Goal: Task Accomplishment & Management: Manage account settings

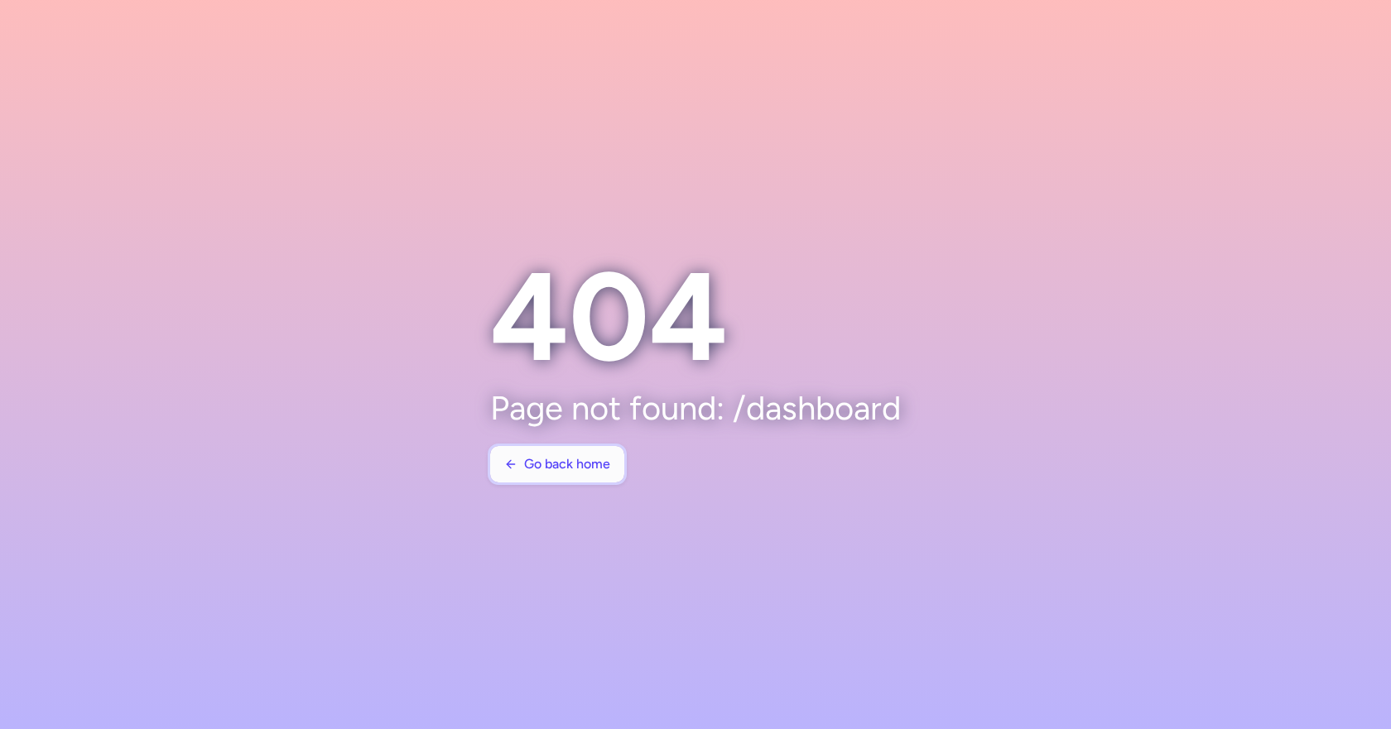
click at [560, 459] on span "Go back home" at bounding box center [567, 464] width 86 height 15
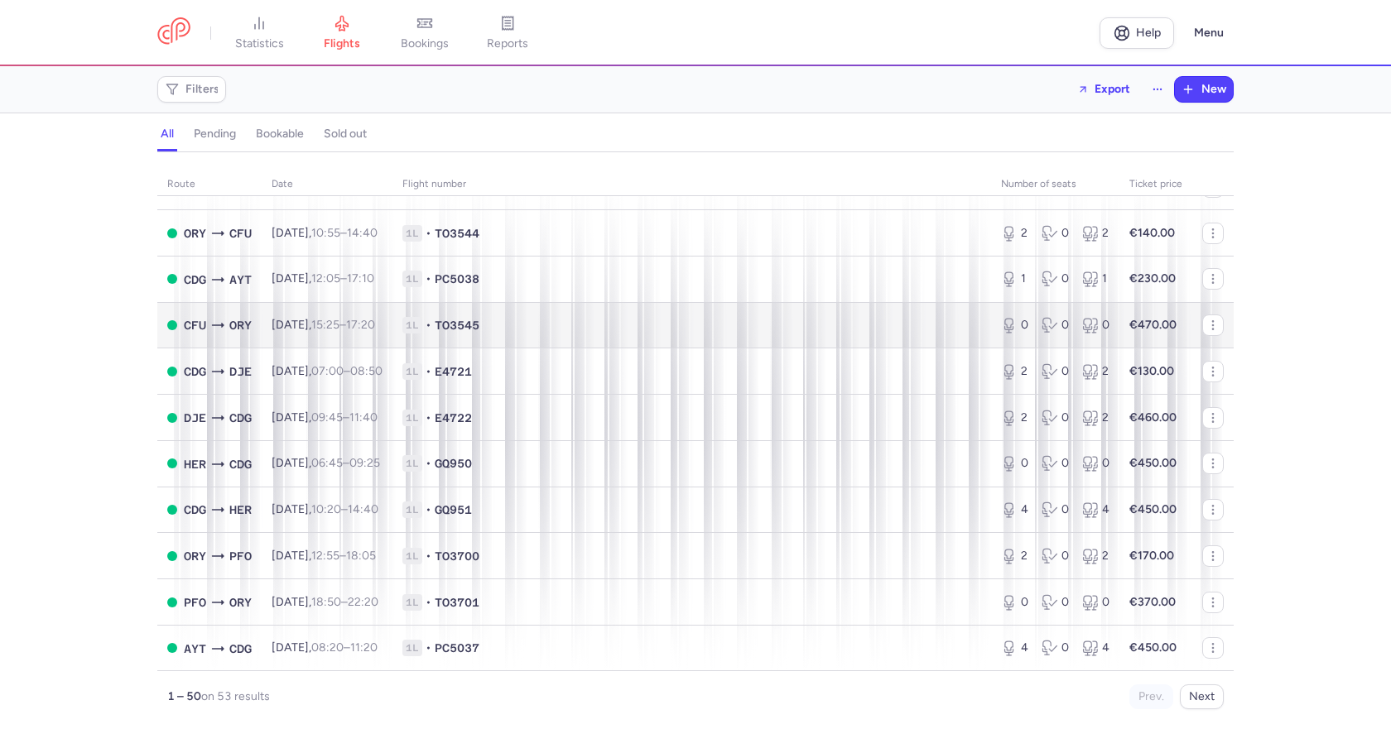
scroll to position [828, 0]
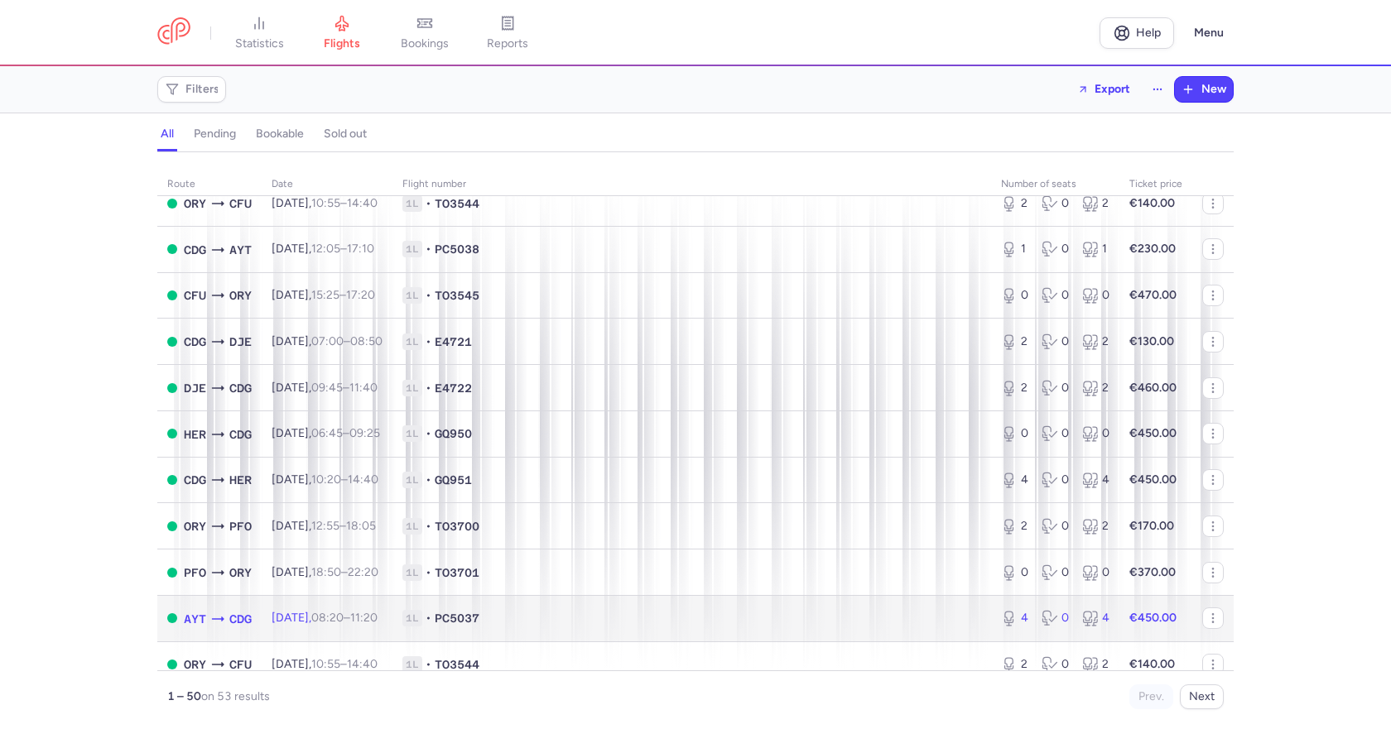
click at [702, 618] on span "1L • PC5037" at bounding box center [691, 618] width 579 height 17
select select "days"
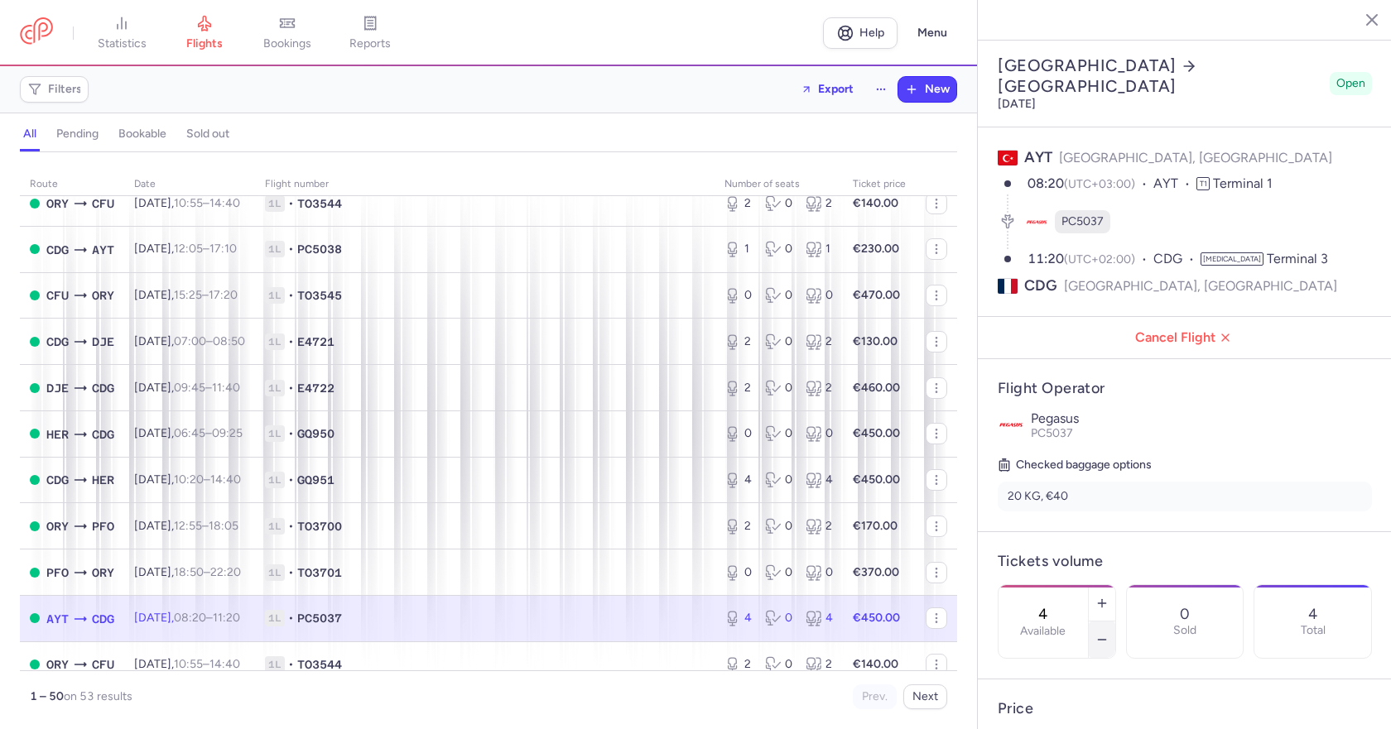
click at [1109, 633] on icon "button" at bounding box center [1101, 639] width 13 height 13
click at [1068, 700] on span "Save changes" at bounding box center [1053, 697] width 82 height 15
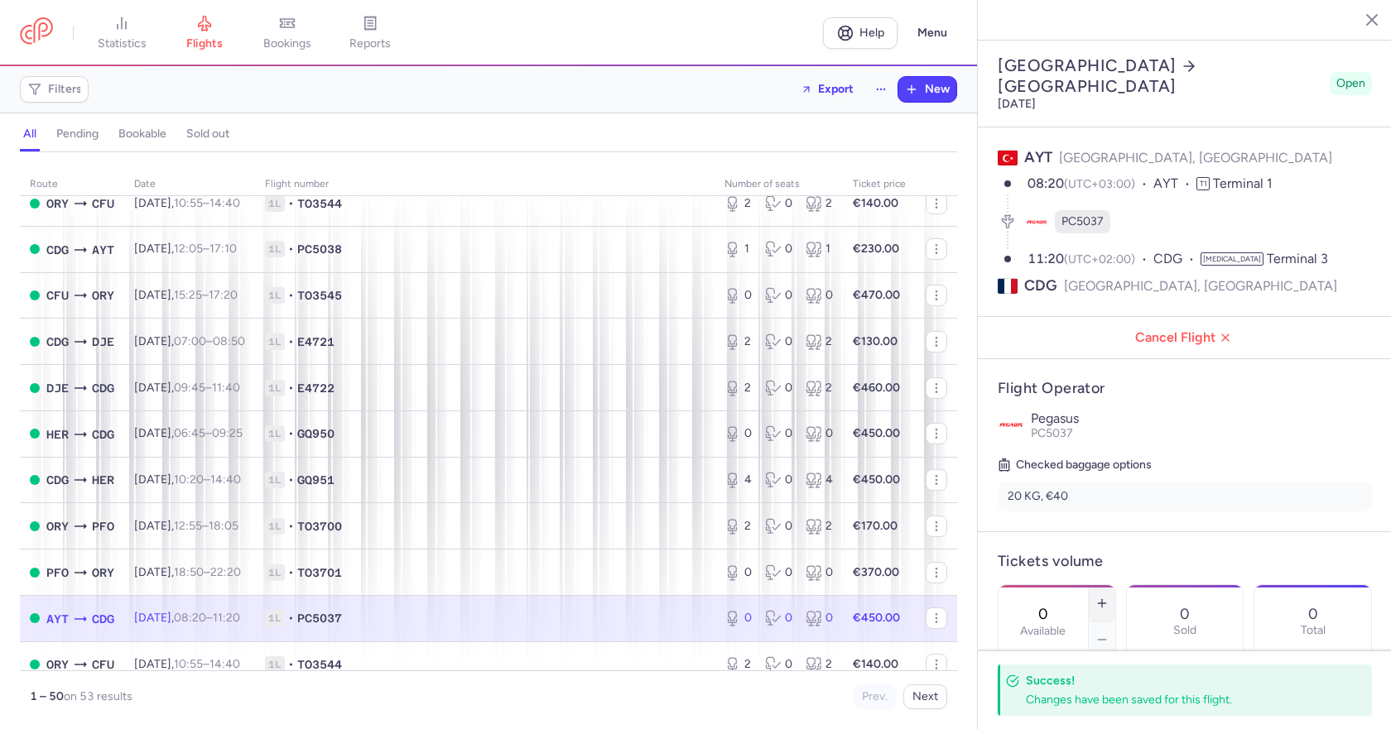
click at [1109, 597] on icon "button" at bounding box center [1101, 603] width 13 height 13
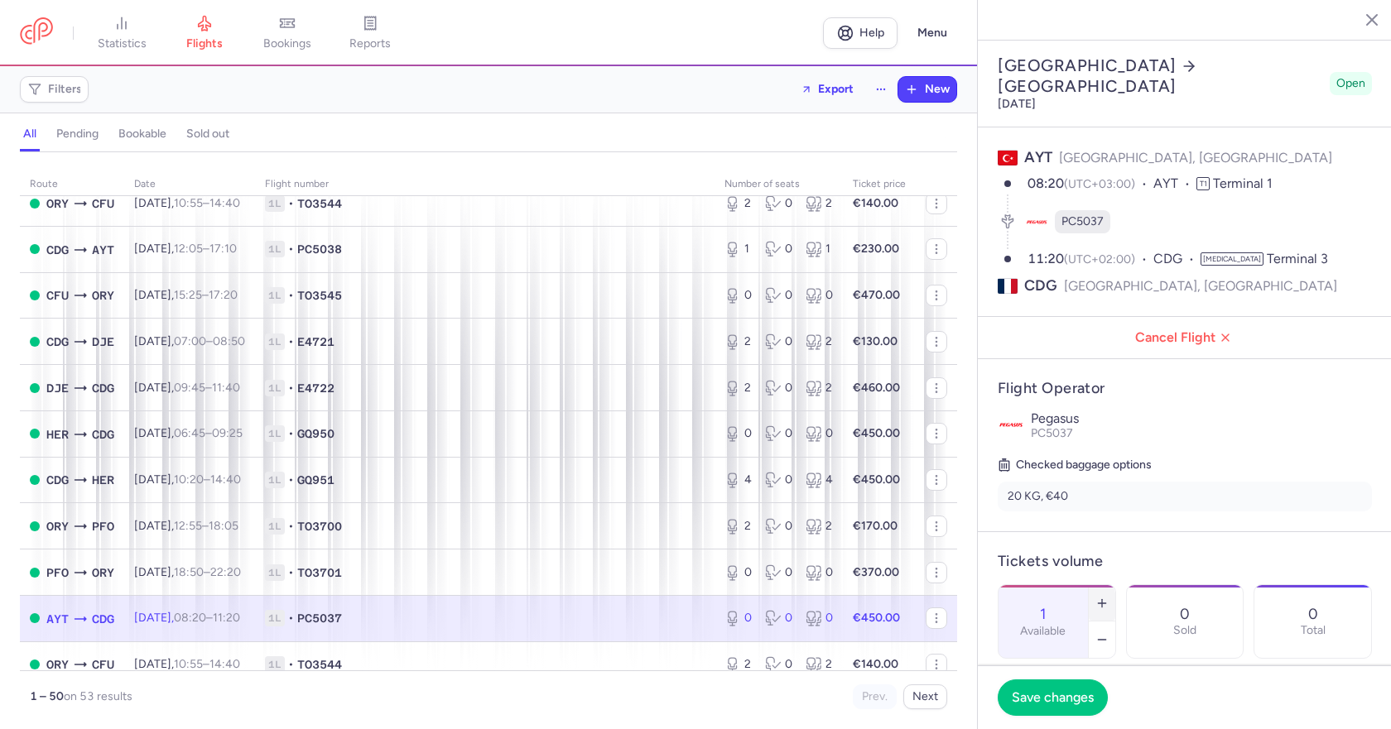
click at [1109, 597] on icon "button" at bounding box center [1101, 603] width 13 height 13
click at [1049, 695] on span "Save changes" at bounding box center [1053, 697] width 82 height 15
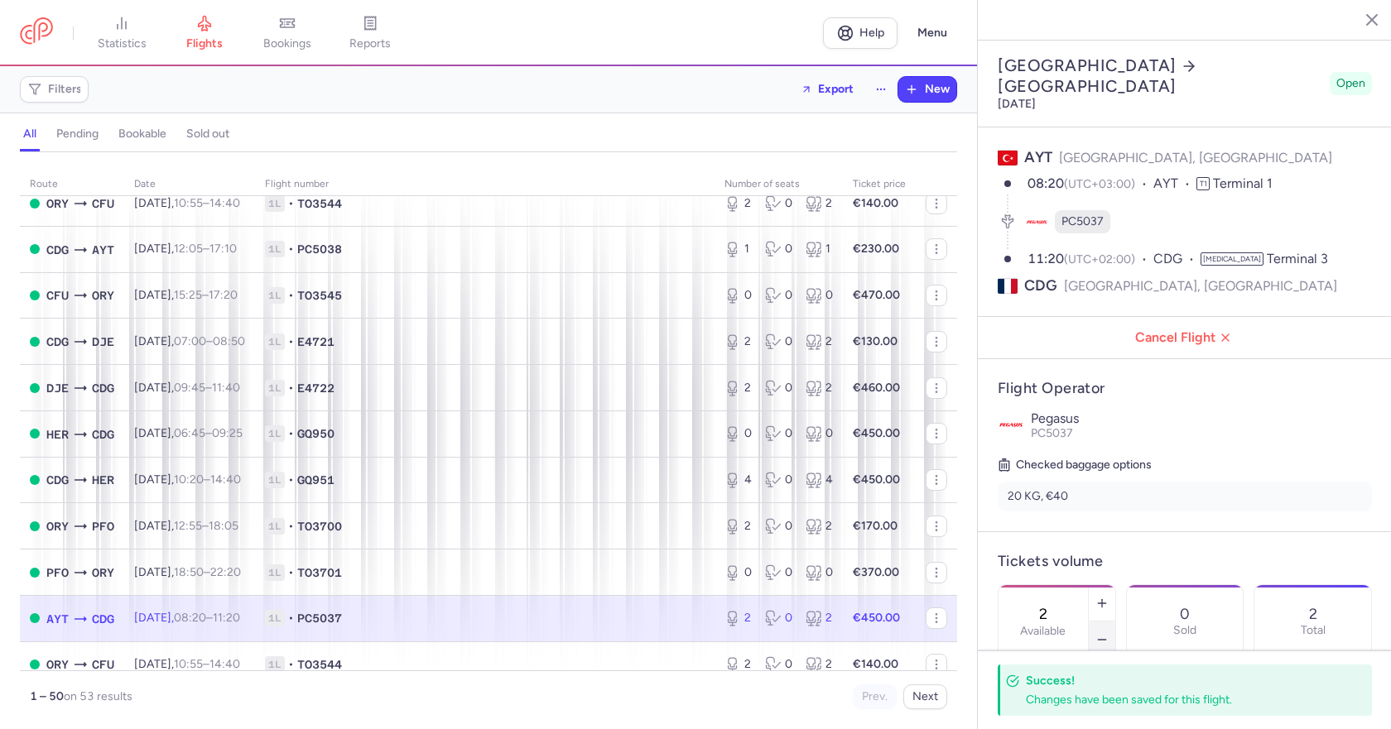
click at [1109, 633] on icon "button" at bounding box center [1101, 639] width 13 height 13
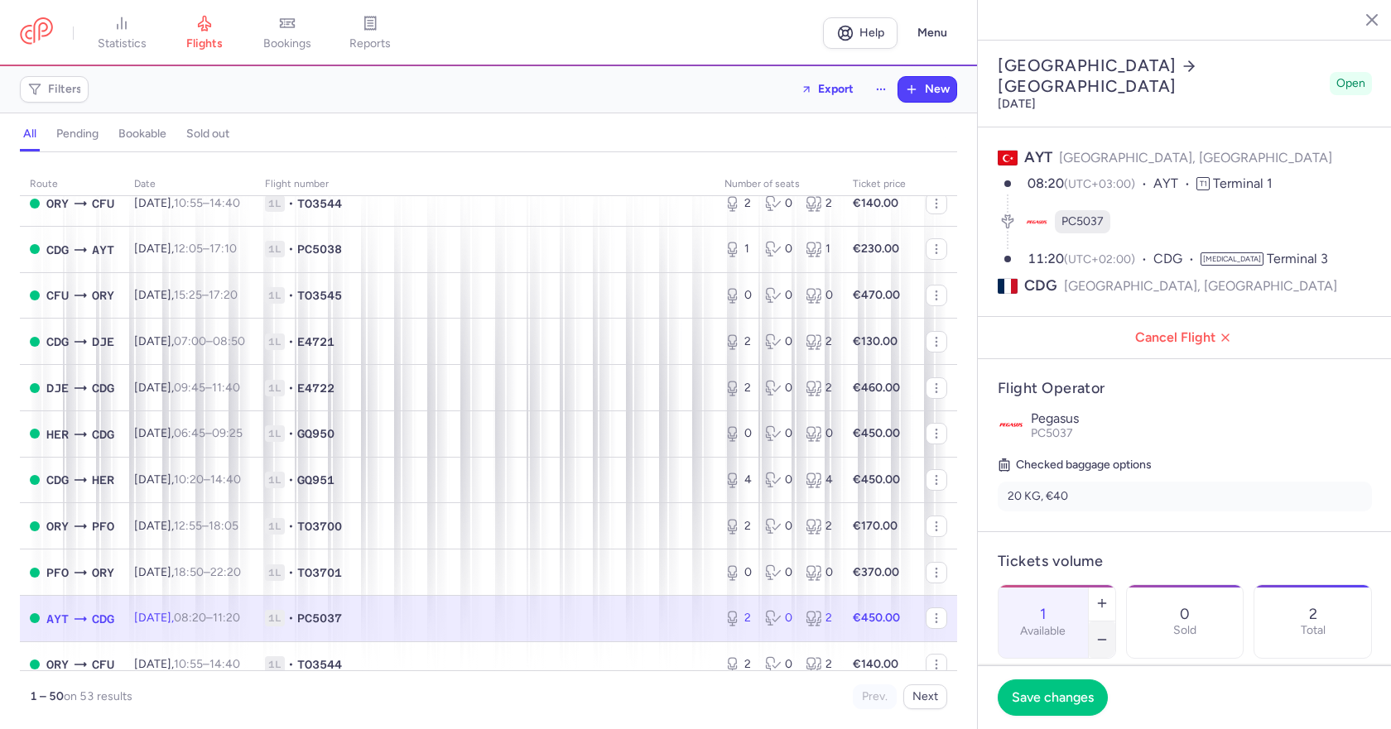
click at [1109, 633] on icon "button" at bounding box center [1101, 639] width 13 height 13
type input "0"
click at [1036, 694] on span "Save changes" at bounding box center [1053, 697] width 82 height 15
